Goal: Check status

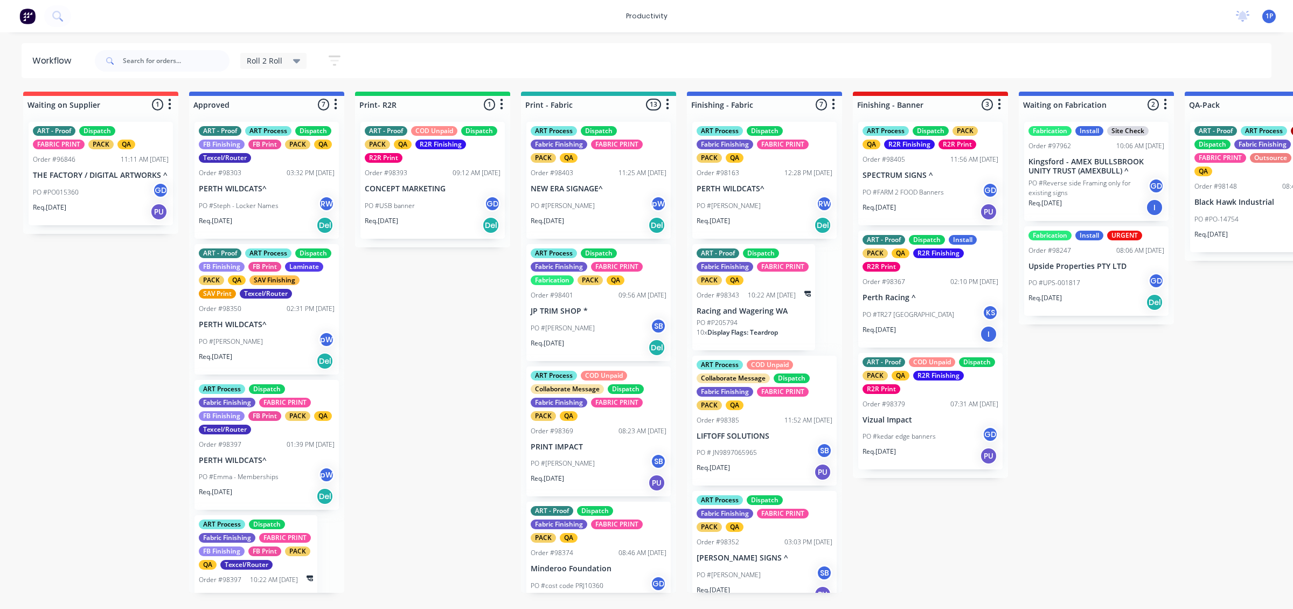
scroll to position [346, 0]
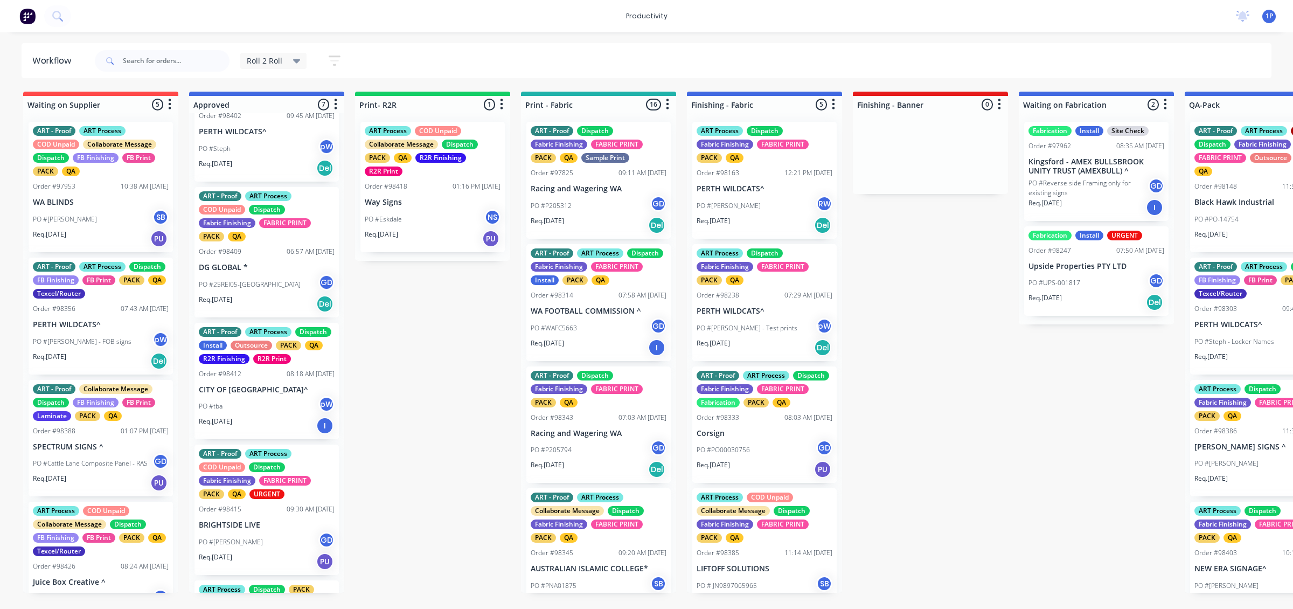
scroll to position [67, 0]
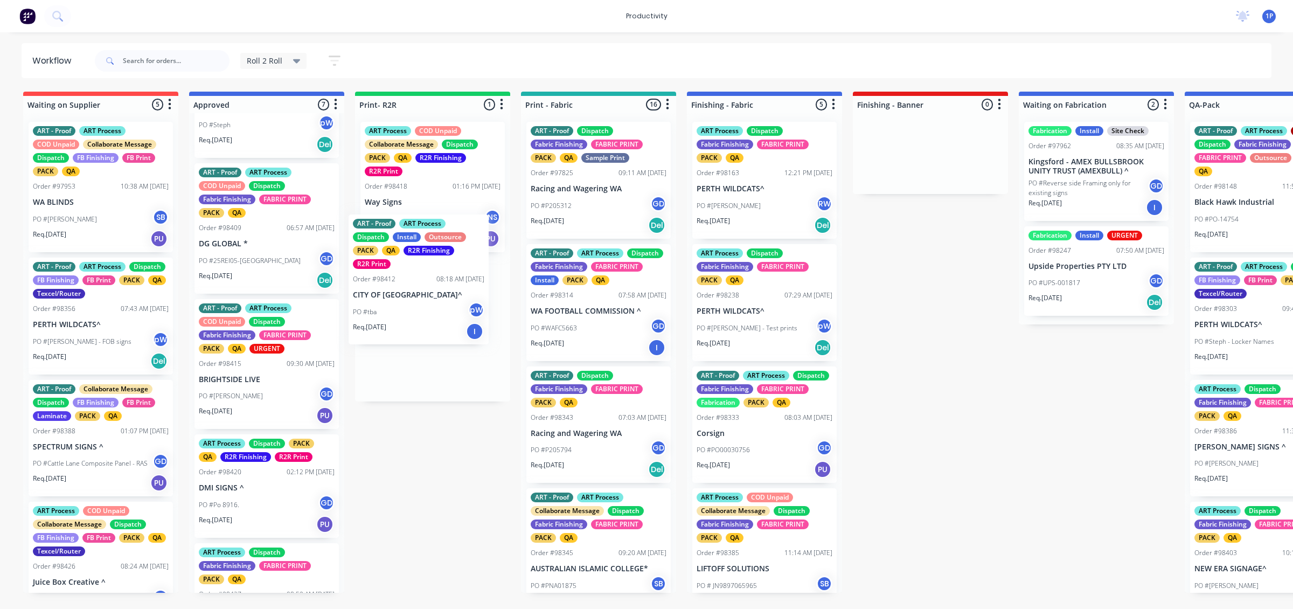
drag, startPoint x: 253, startPoint y: 419, endPoint x: 410, endPoint y: 315, distance: 187.7
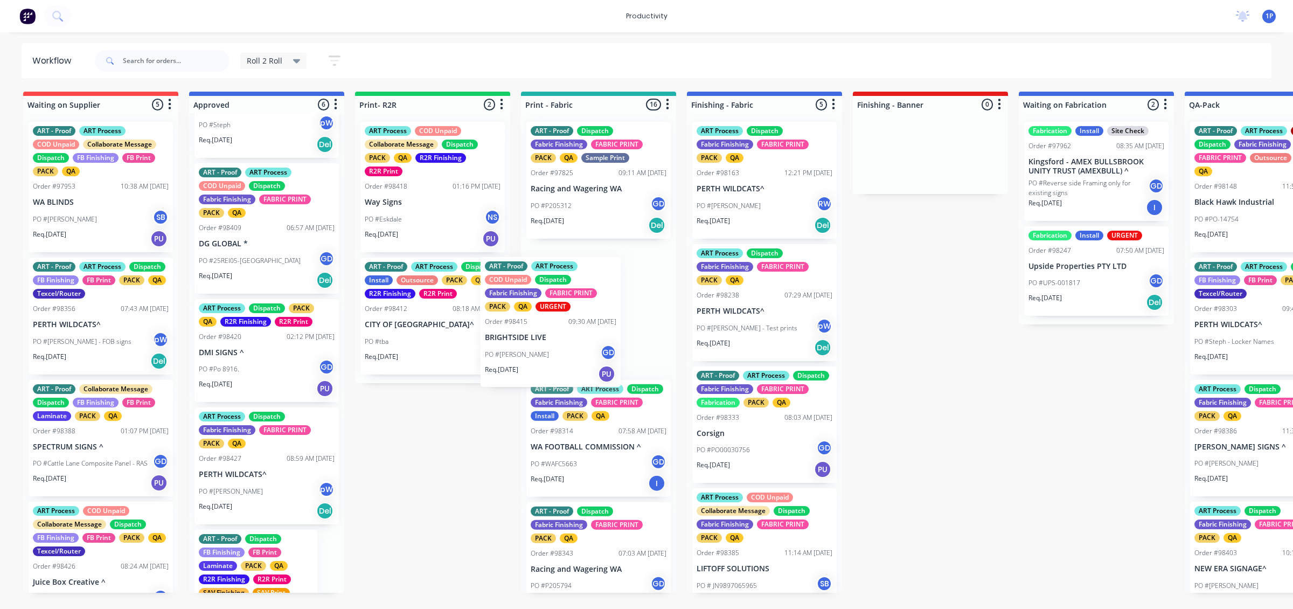
drag, startPoint x: 289, startPoint y: 399, endPoint x: 590, endPoint y: 337, distance: 307.6
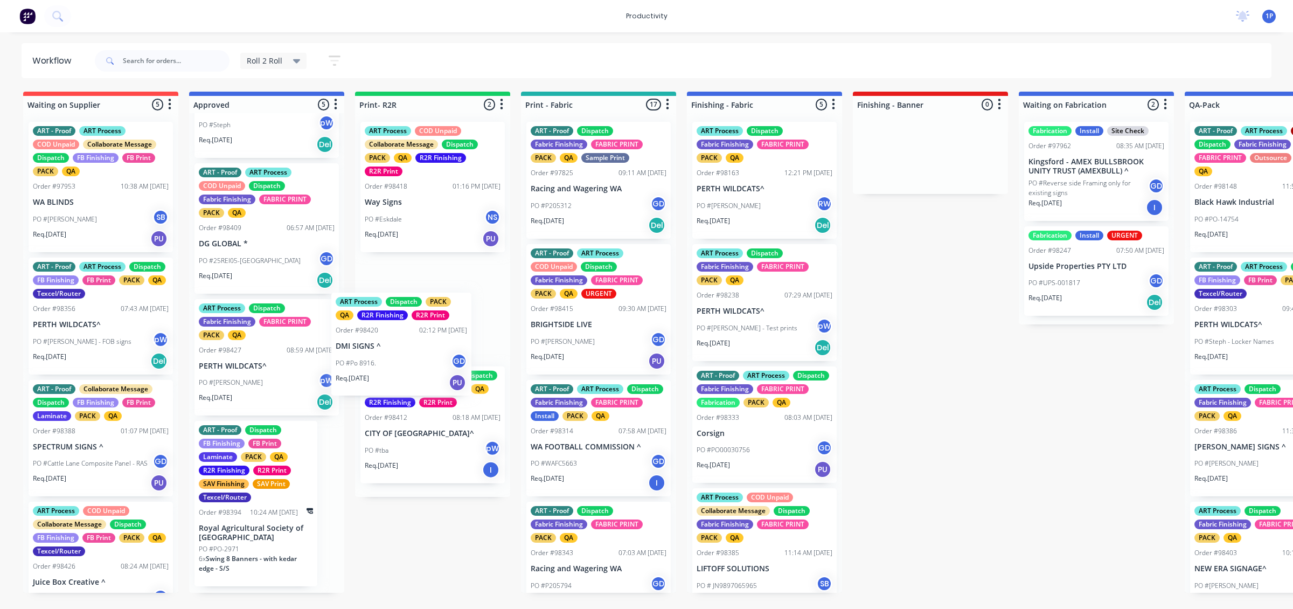
drag, startPoint x: 342, startPoint y: 375, endPoint x: 439, endPoint y: 354, distance: 99.2
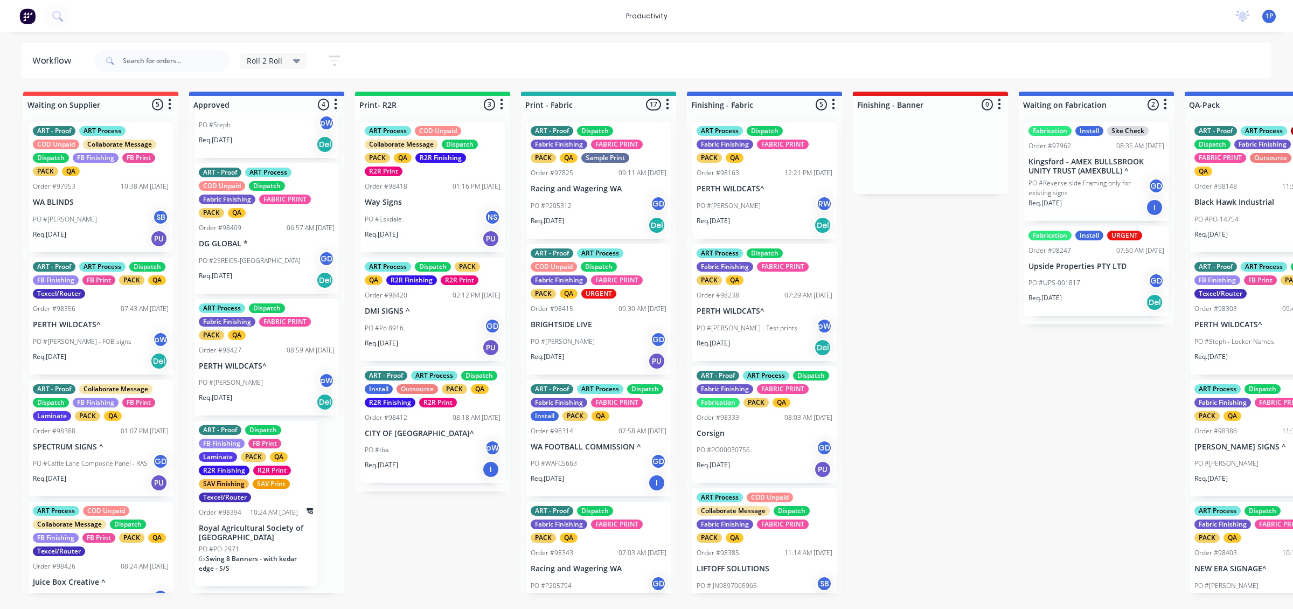
scroll to position [72, 0]
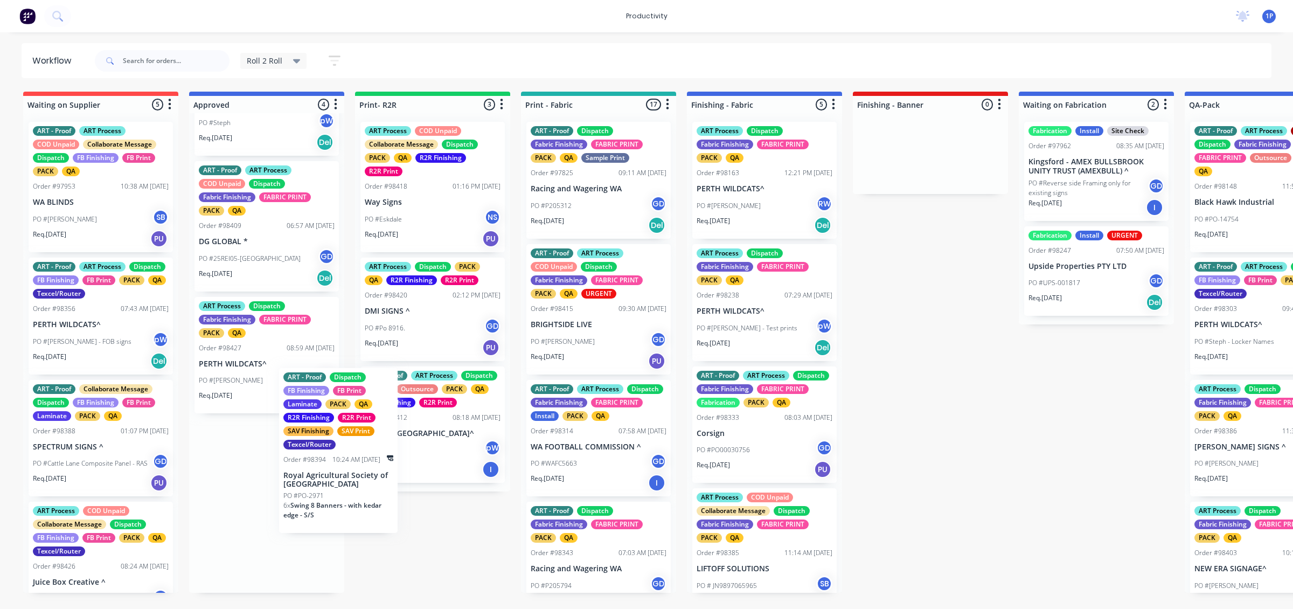
drag, startPoint x: 287, startPoint y: 554, endPoint x: 463, endPoint y: 425, distance: 219.0
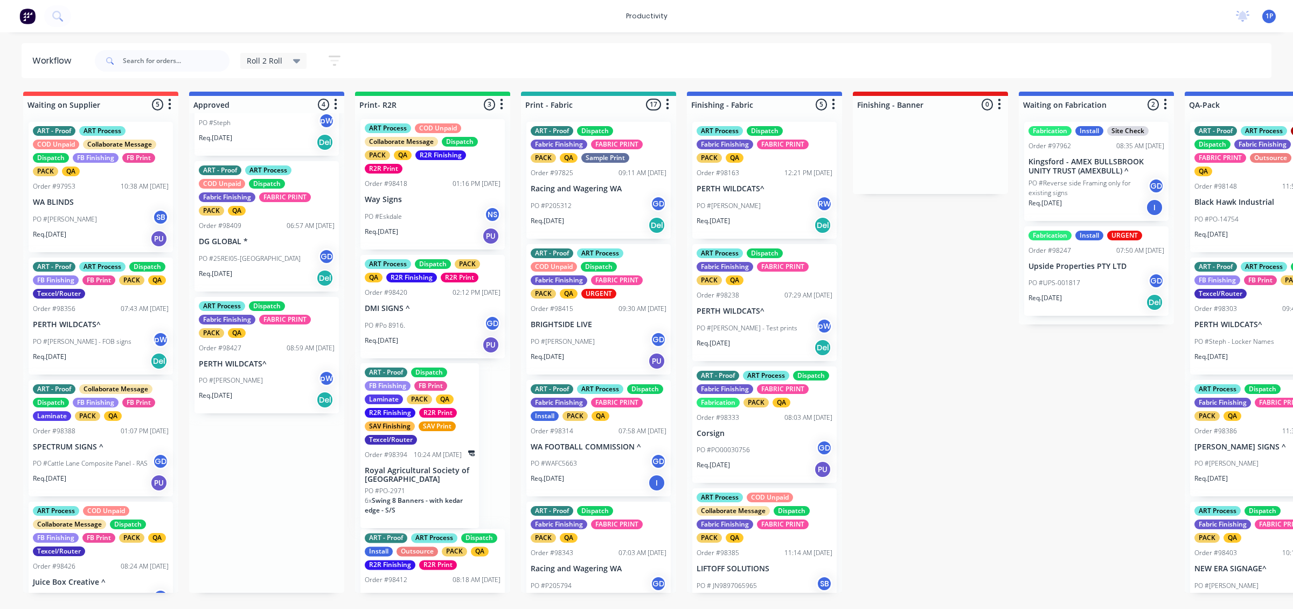
scroll to position [0, 0]
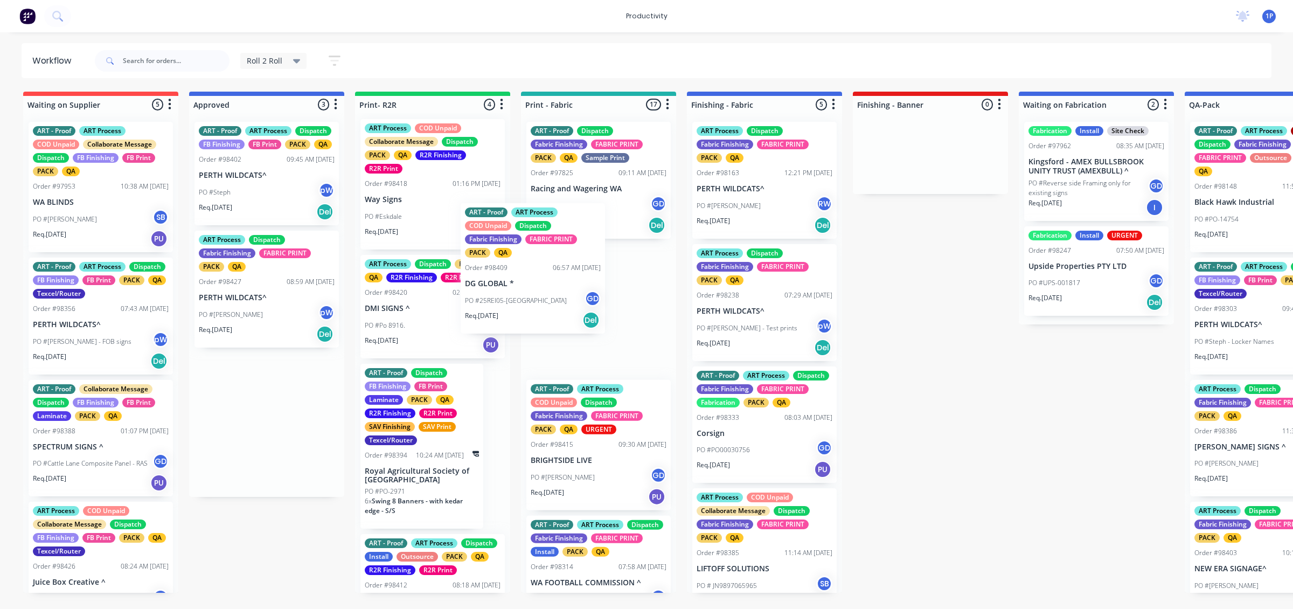
drag, startPoint x: 303, startPoint y: 313, endPoint x: 588, endPoint y: 283, distance: 286.1
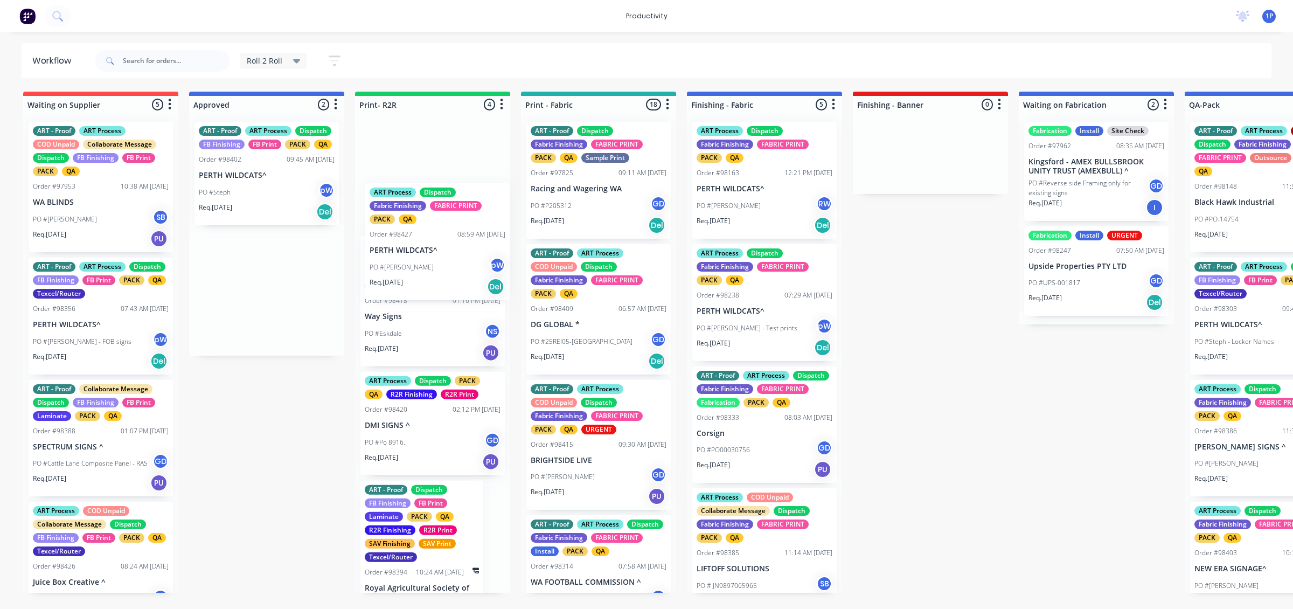
scroll to position [1, 0]
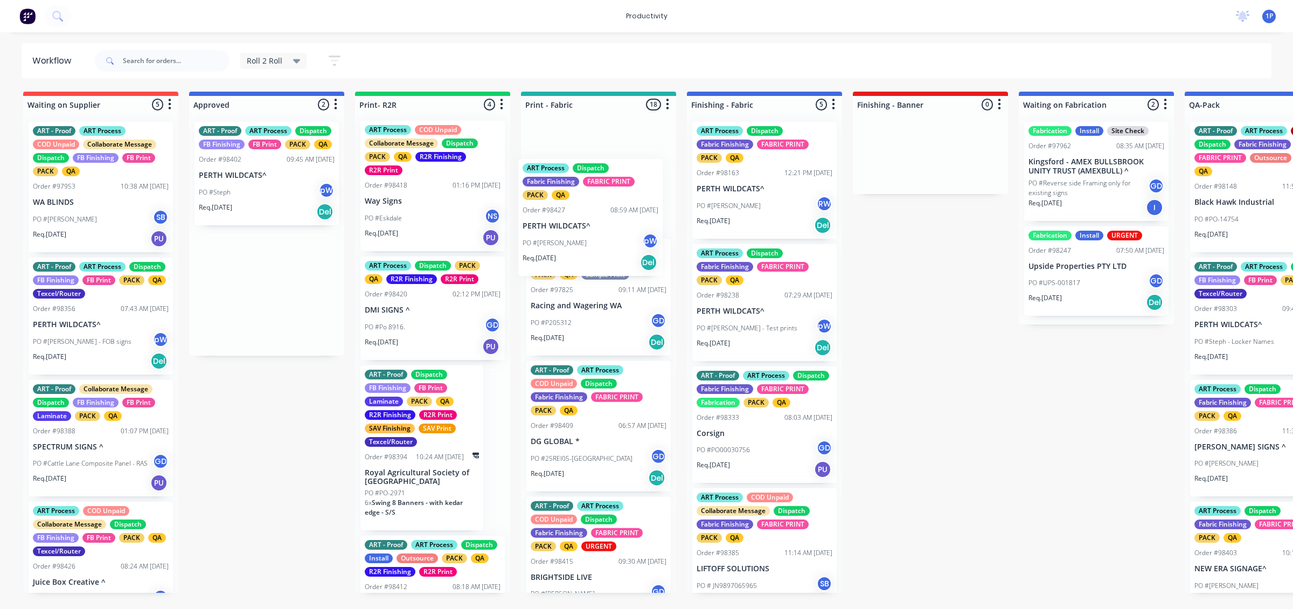
drag, startPoint x: 288, startPoint y: 330, endPoint x: 616, endPoint y: 258, distance: 335.6
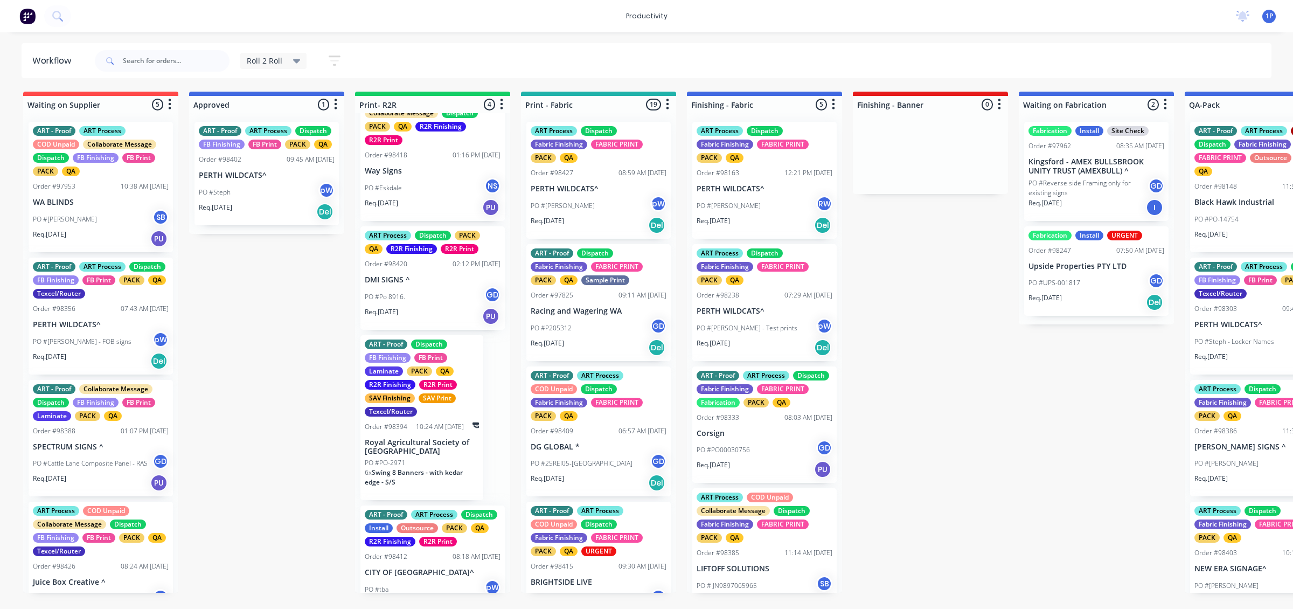
scroll to position [72, 0]
